Goal: Find specific page/section: Find specific page/section

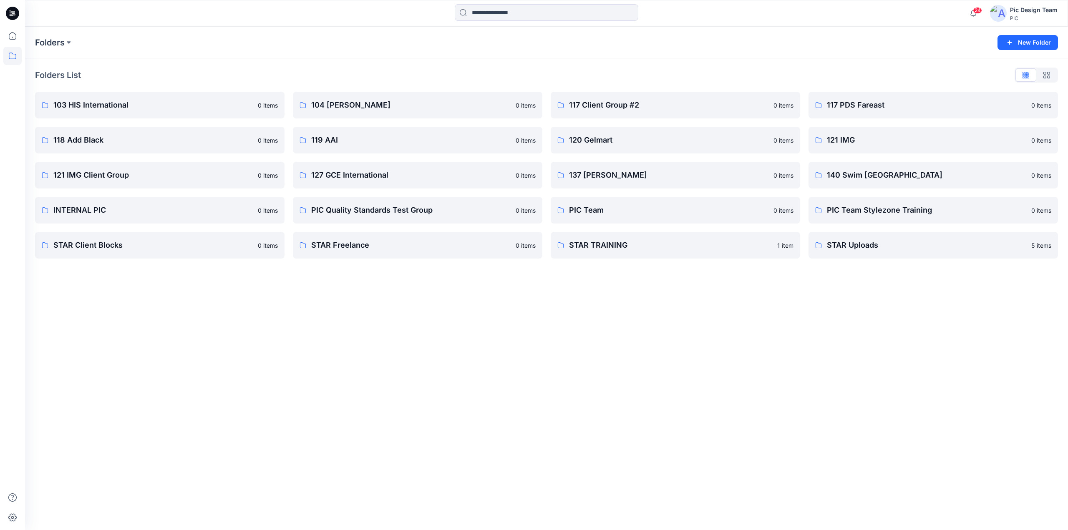
click at [18, 19] on icon at bounding box center [12, 13] width 13 height 27
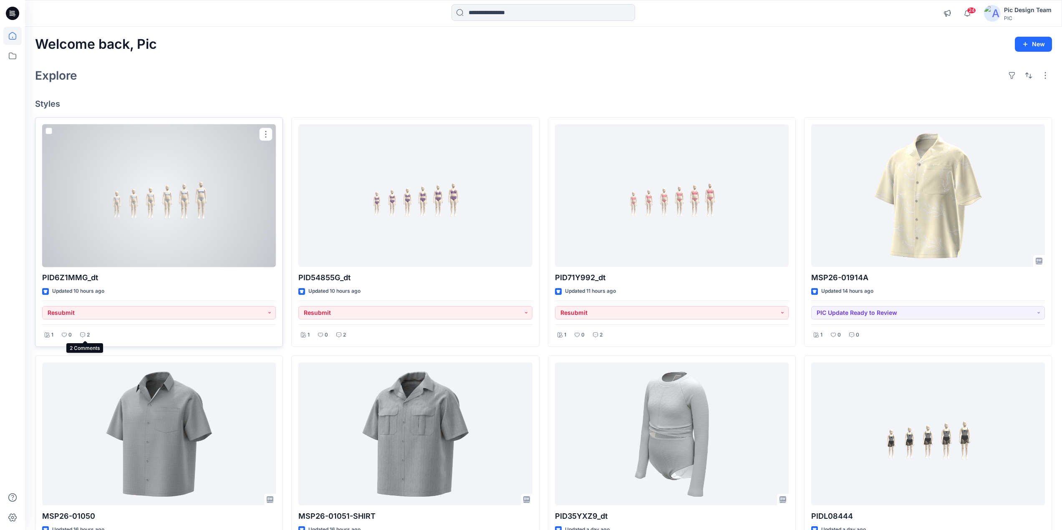
click at [83, 335] on icon at bounding box center [82, 335] width 5 height 5
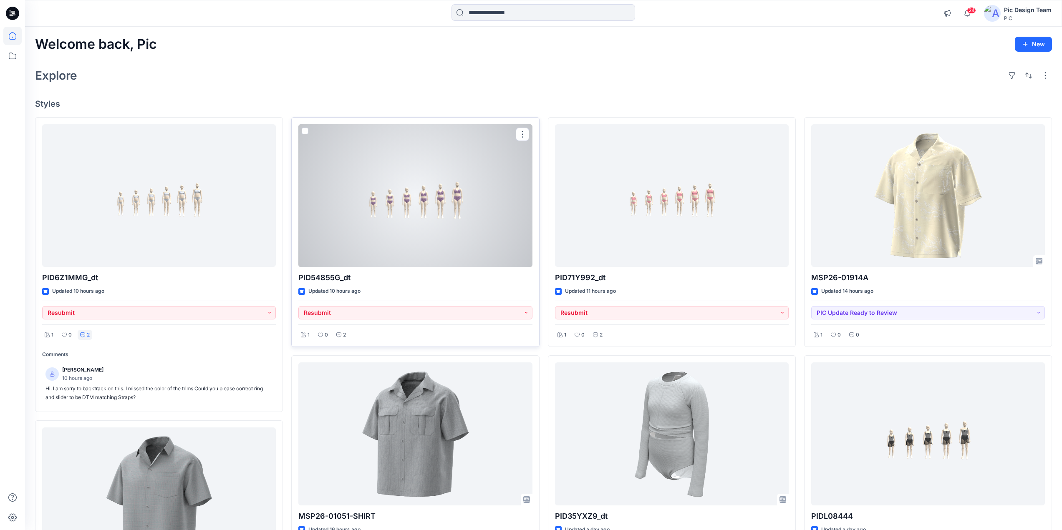
click at [331, 336] on div "1 0 2" at bounding box center [415, 333] width 234 height 16
click at [347, 338] on div "2" at bounding box center [341, 335] width 15 height 10
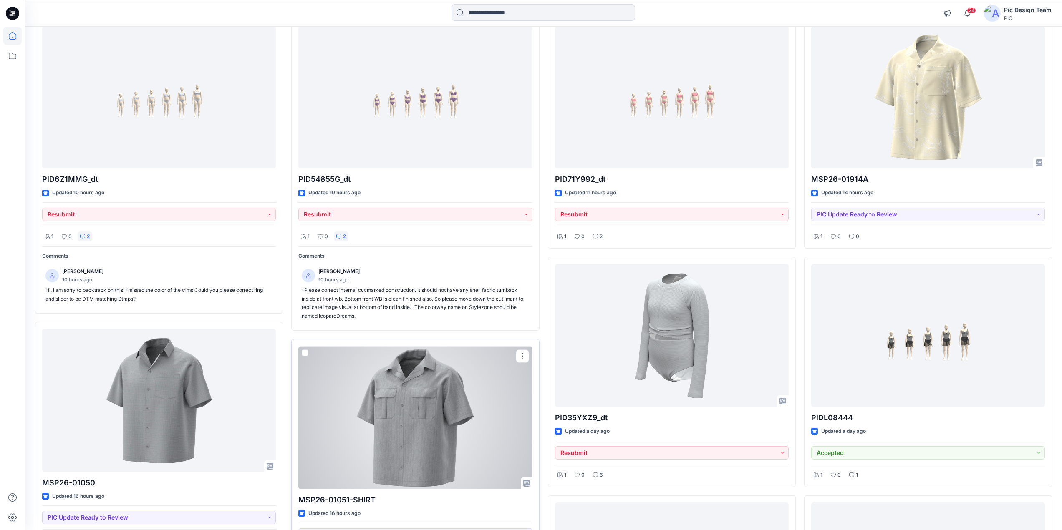
scroll to position [83, 0]
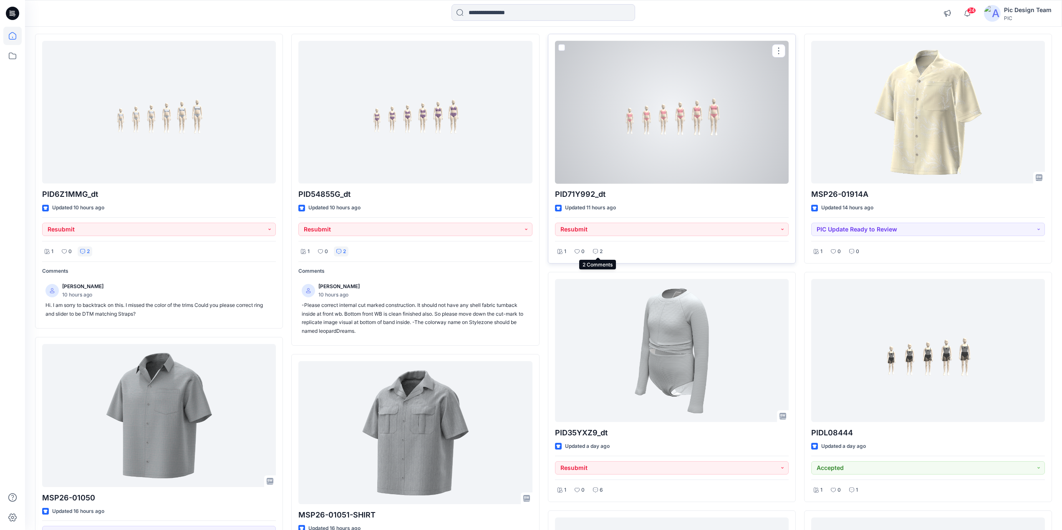
click at [602, 254] on div "2" at bounding box center [597, 252] width 15 height 10
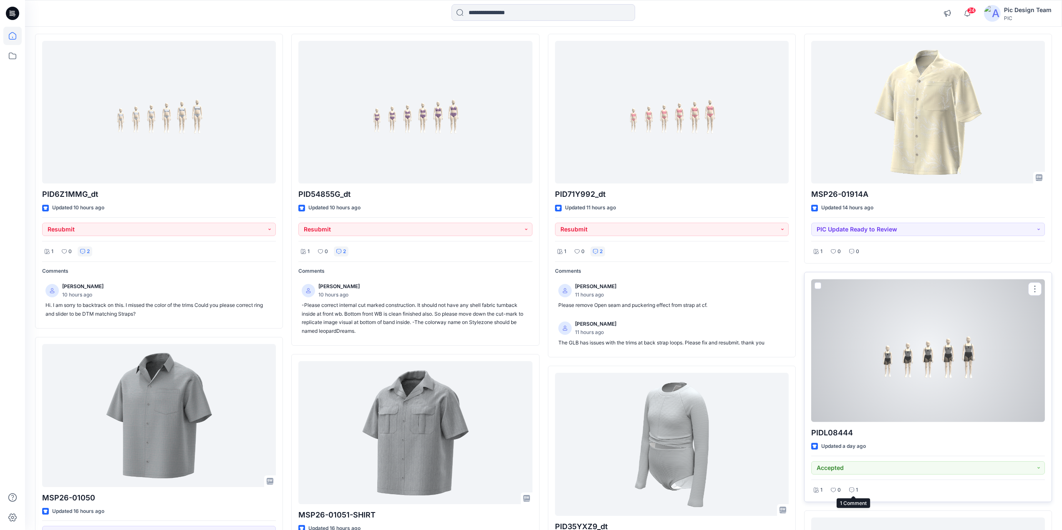
click at [852, 488] on icon at bounding box center [851, 490] width 5 height 5
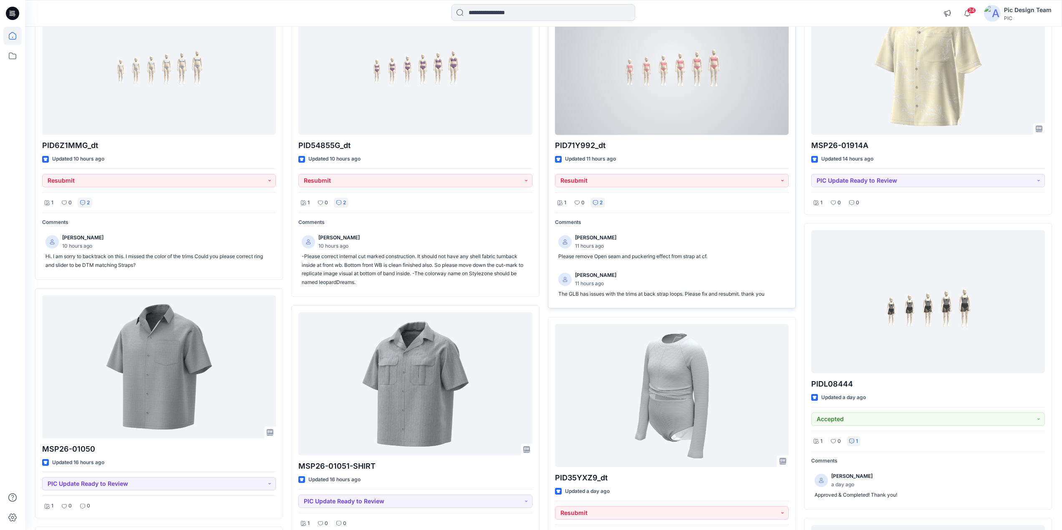
scroll to position [167, 0]
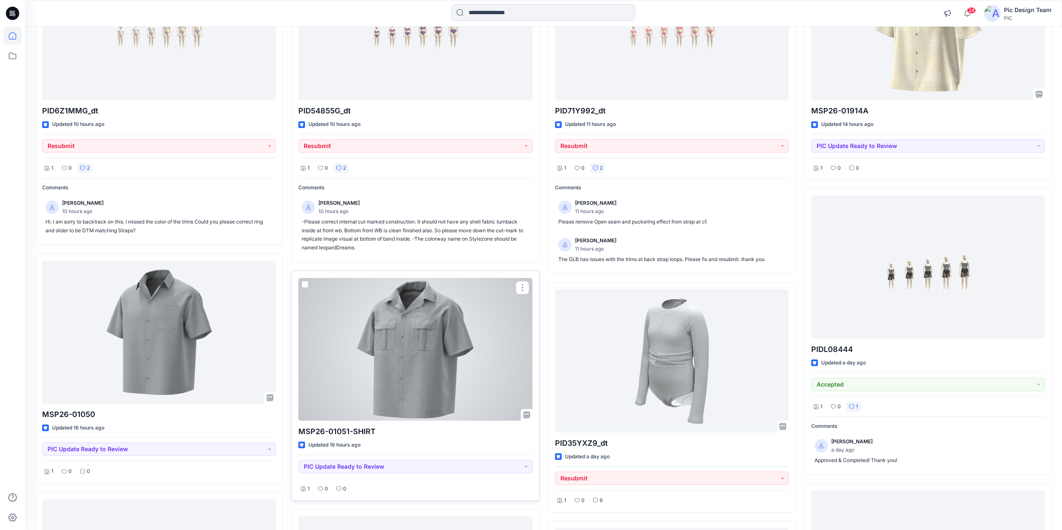
click at [408, 354] on div at bounding box center [415, 349] width 234 height 143
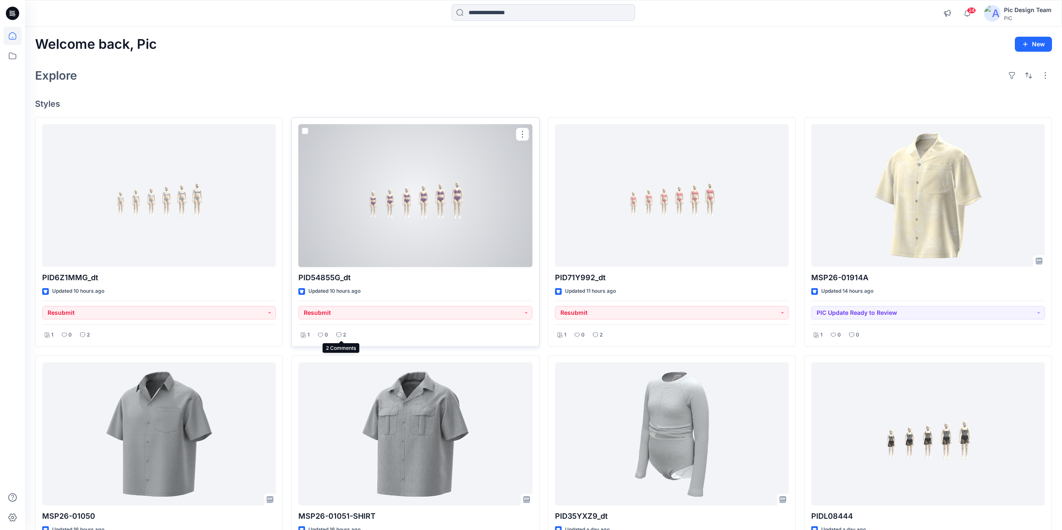
click at [343, 336] on p "2" at bounding box center [344, 335] width 3 height 9
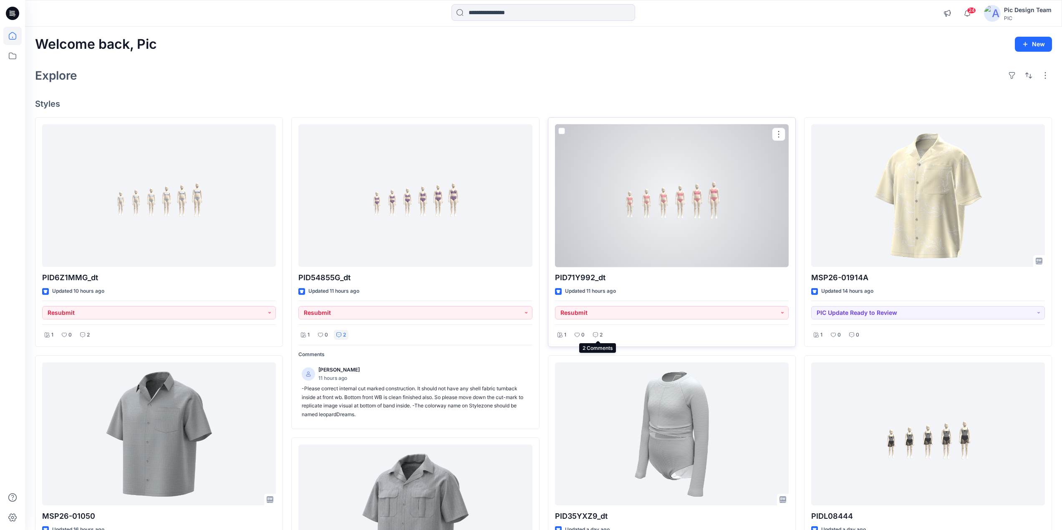
click at [597, 333] on icon at bounding box center [595, 335] width 5 height 5
